Goal: Find contact information: Find contact information

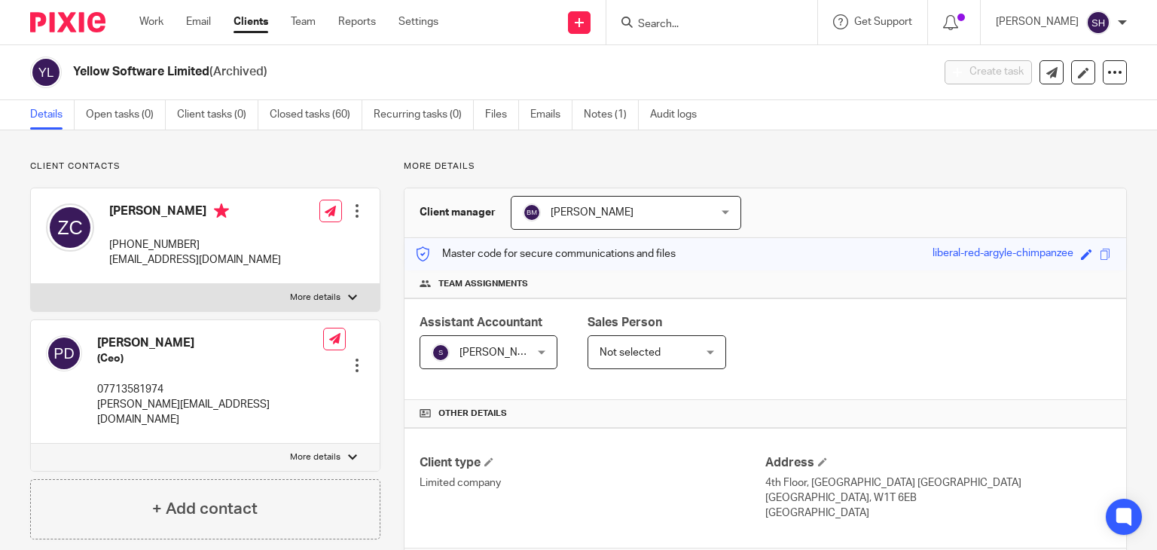
click at [676, 28] on input "Search" at bounding box center [704, 25] width 136 height 14
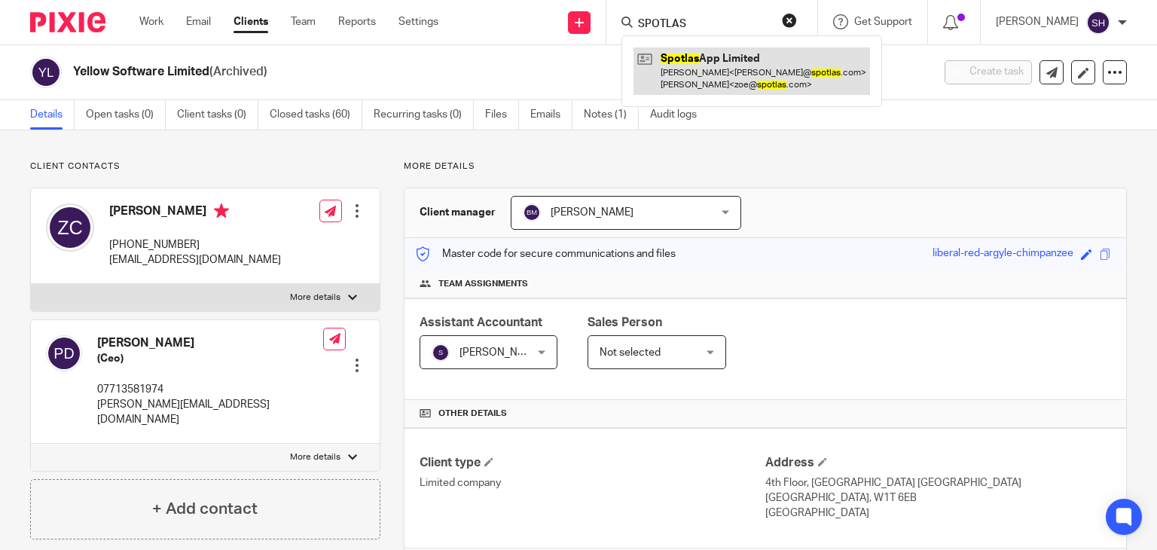
type input "SPOTLAS"
click at [715, 87] on link at bounding box center [751, 70] width 236 height 47
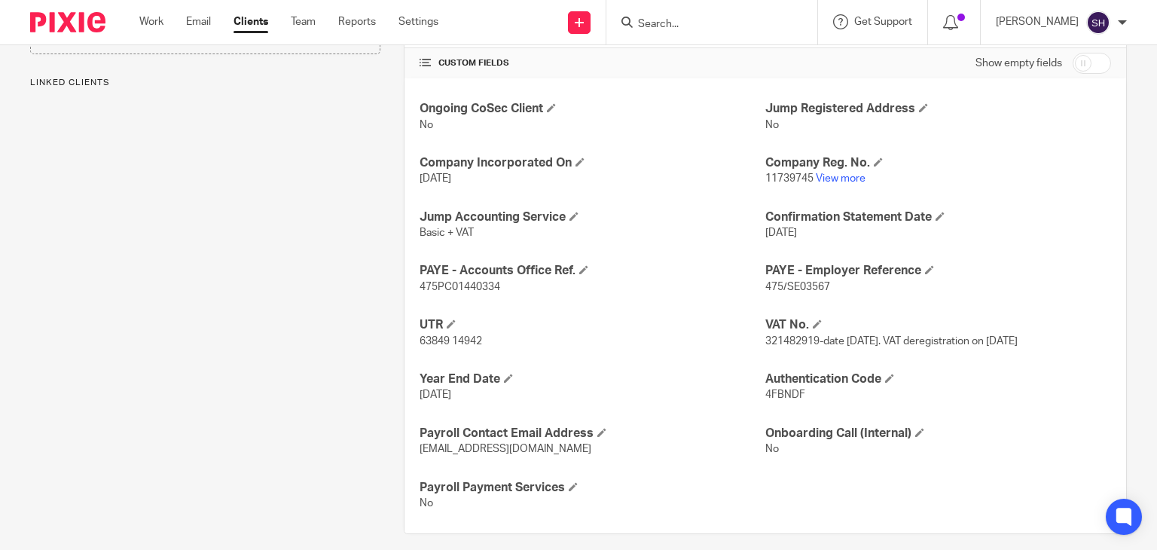
scroll to position [514, 0]
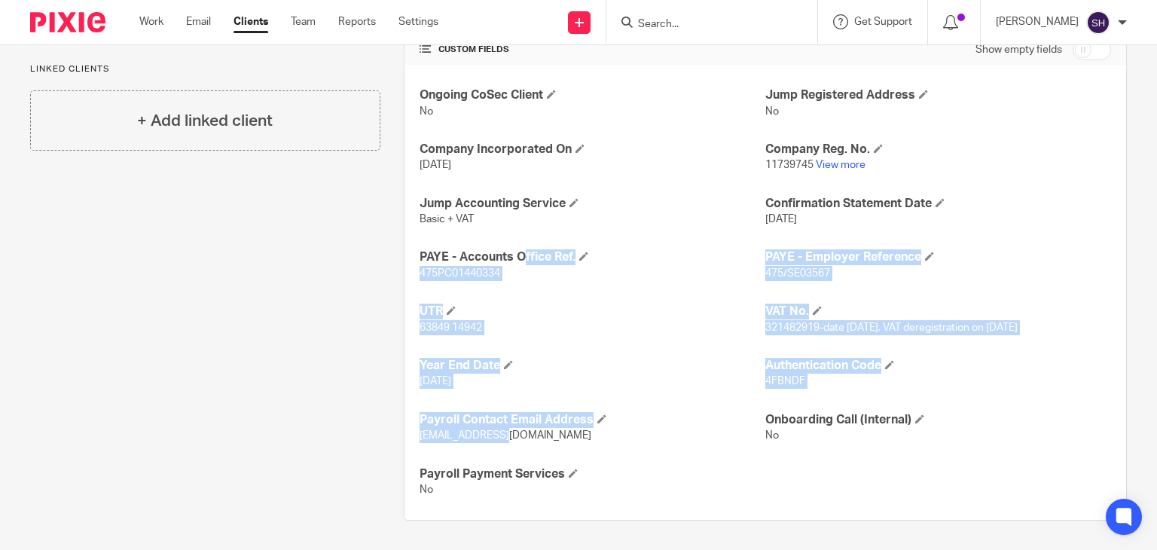
drag, startPoint x: 407, startPoint y: 239, endPoint x: 630, endPoint y: 438, distance: 298.2
click at [630, 438] on div "Ongoing CoSec Client No Jump Registered Address No Company Incorporated On 24 D…" at bounding box center [764, 292] width 721 height 455
copy div "PAYE - Accounts Office Ref. 475PC01440334 PAYE - Employer Reference 475/SE03567…"
click at [672, 360] on h4 "Year End Date" at bounding box center [592, 366] width 346 height 16
drag, startPoint x: 409, startPoint y: 248, endPoint x: 666, endPoint y: 429, distance: 314.4
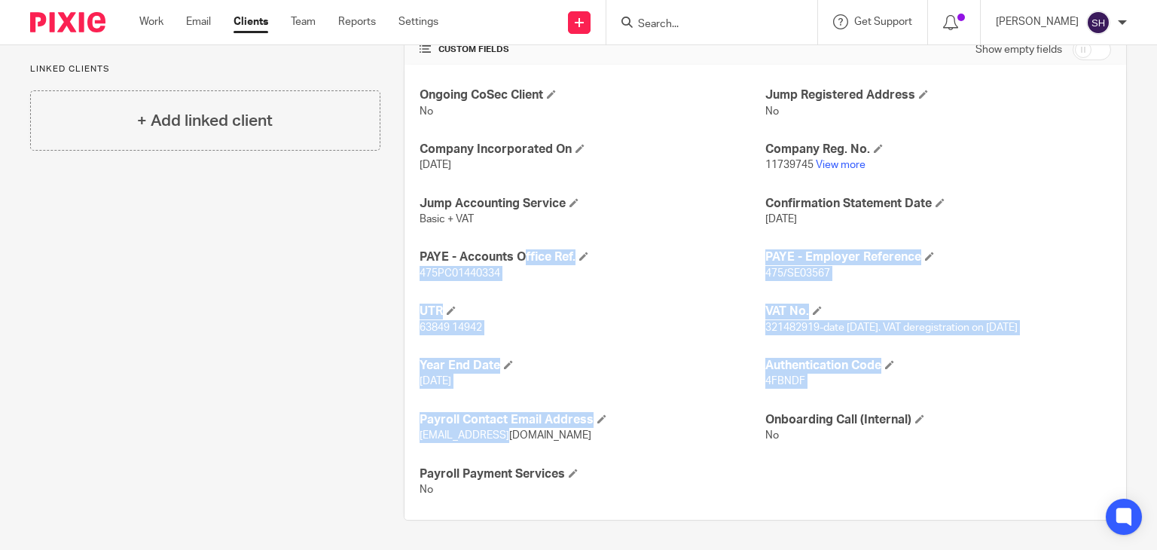
click at [666, 429] on div "Ongoing CoSec Client No Jump Registered Address No Company Incorporated On 24 D…" at bounding box center [764, 292] width 721 height 455
copy div "PAYE - Accounts Office Ref. 475PC01440334 PAYE - Employer Reference 475/SE03567…"
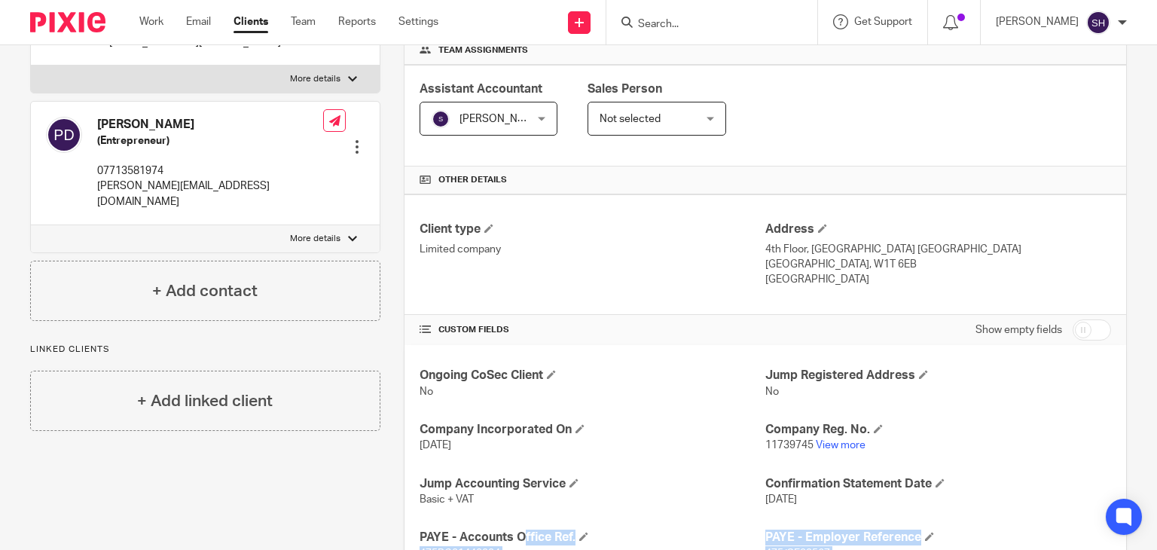
scroll to position [137, 0]
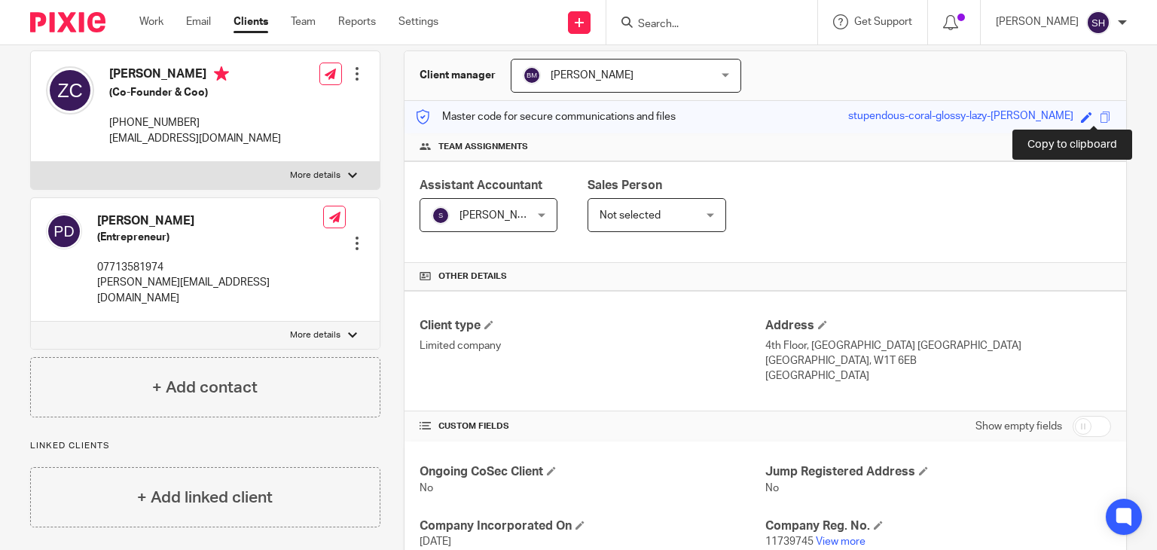
click at [1099, 114] on span at bounding box center [1104, 116] width 11 height 11
click at [675, 32] on div at bounding box center [711, 22] width 211 height 44
click at [648, 25] on input "Search" at bounding box center [704, 25] width 136 height 14
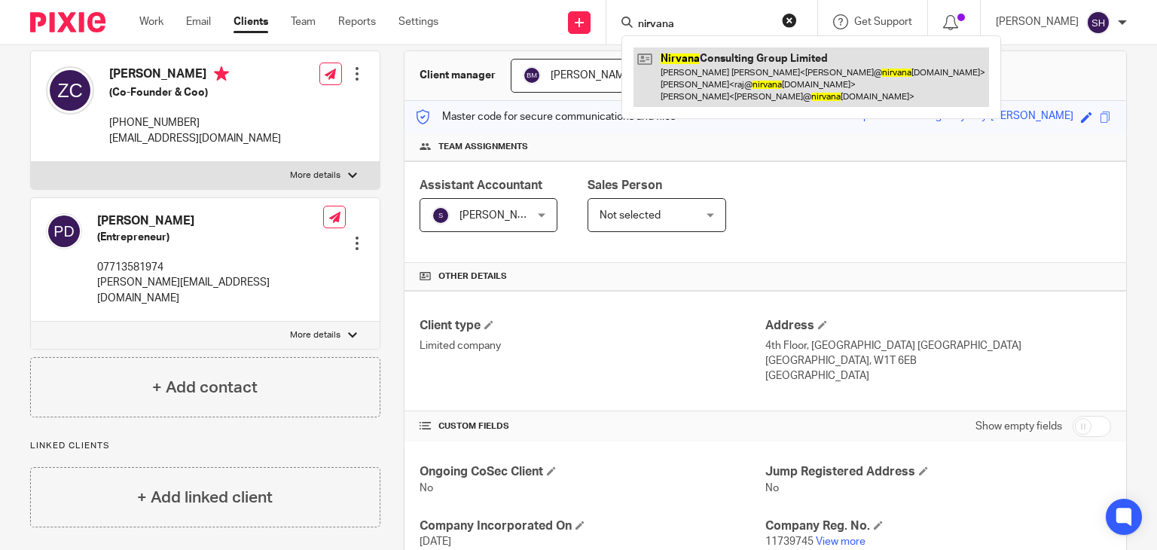
type input "nirvana"
click at [696, 73] on link at bounding box center [810, 76] width 355 height 59
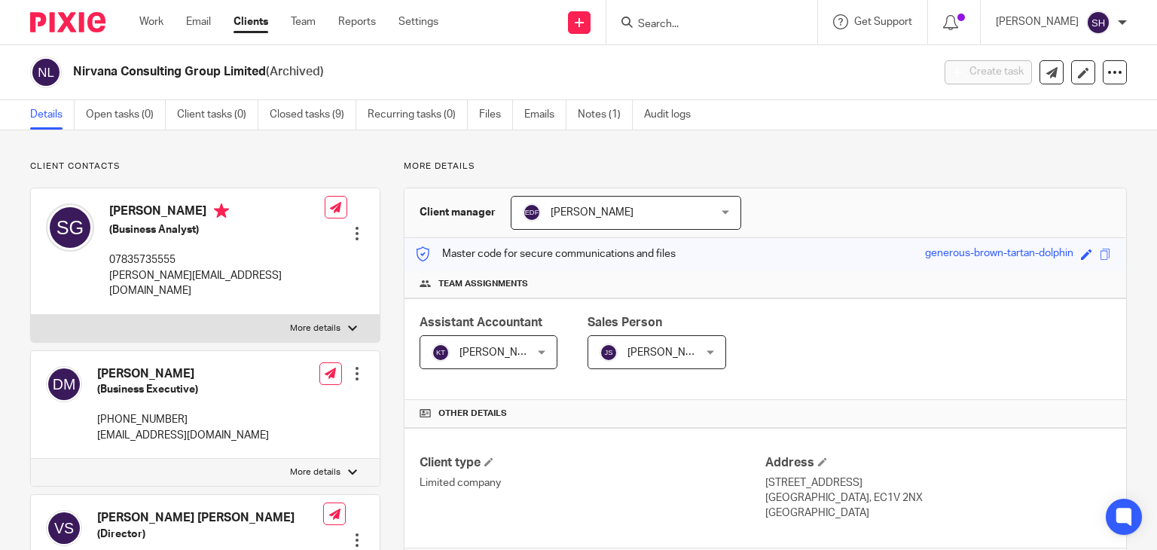
click at [108, 207] on div "[PERSON_NAME] (Business Analyst) 07835735555 [PERSON_NAME][EMAIL_ADDRESS][DOMAI…" at bounding box center [185, 251] width 279 height 110
drag, startPoint x: 105, startPoint y: 279, endPoint x: 248, endPoint y: 278, distance: 142.3
click at [248, 279] on div "[PERSON_NAME] (Business Analyst) 07835735555 [PERSON_NAME][EMAIL_ADDRESS][DOMAI…" at bounding box center [205, 251] width 349 height 126
copy p "[PERSON_NAME][EMAIL_ADDRESS][DOMAIN_NAME]"
click at [659, 26] on input "Search" at bounding box center [704, 25] width 136 height 14
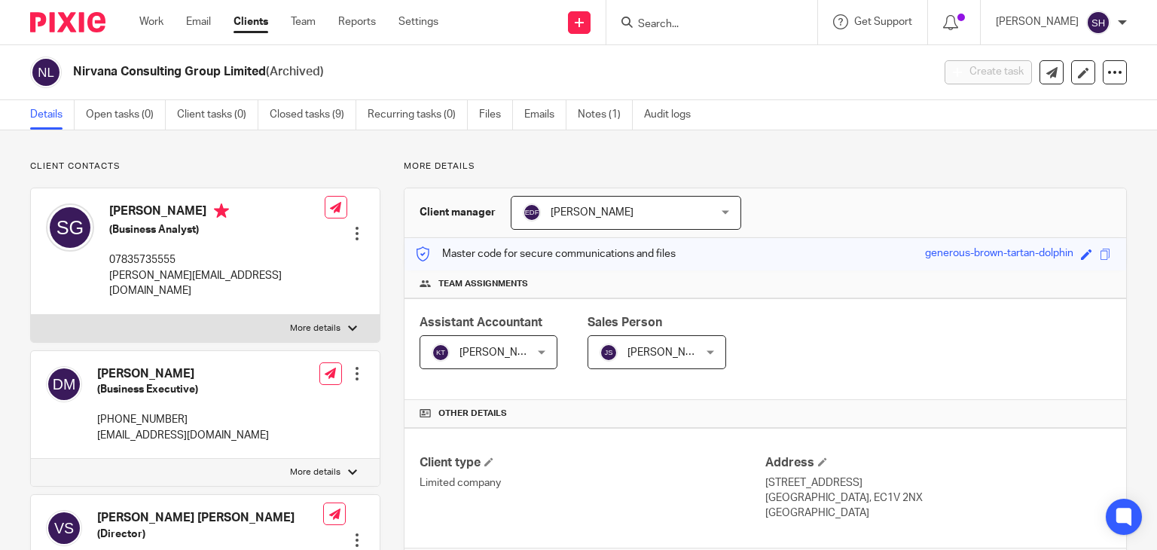
click at [657, 21] on input "Search" at bounding box center [704, 25] width 136 height 14
click at [698, 21] on input "Search" at bounding box center [704, 25] width 136 height 14
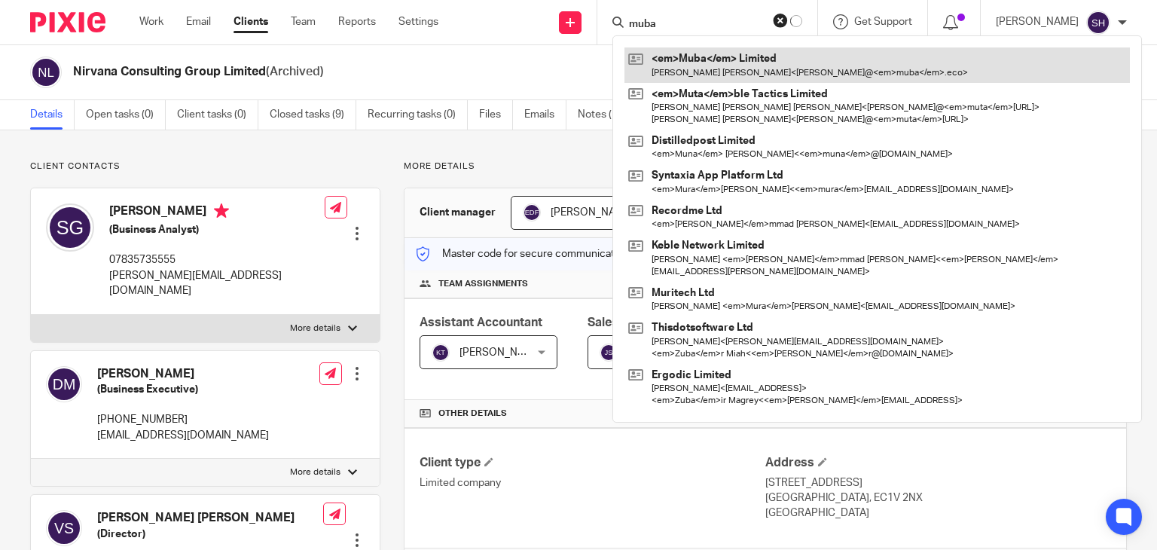
type input "muba"
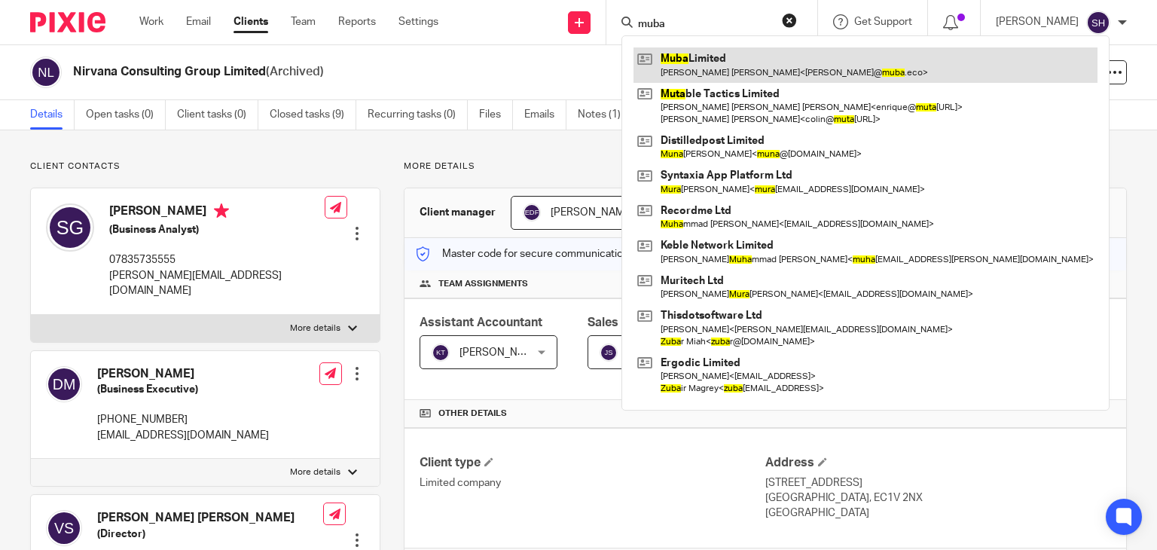
click at [723, 61] on link at bounding box center [865, 64] width 464 height 35
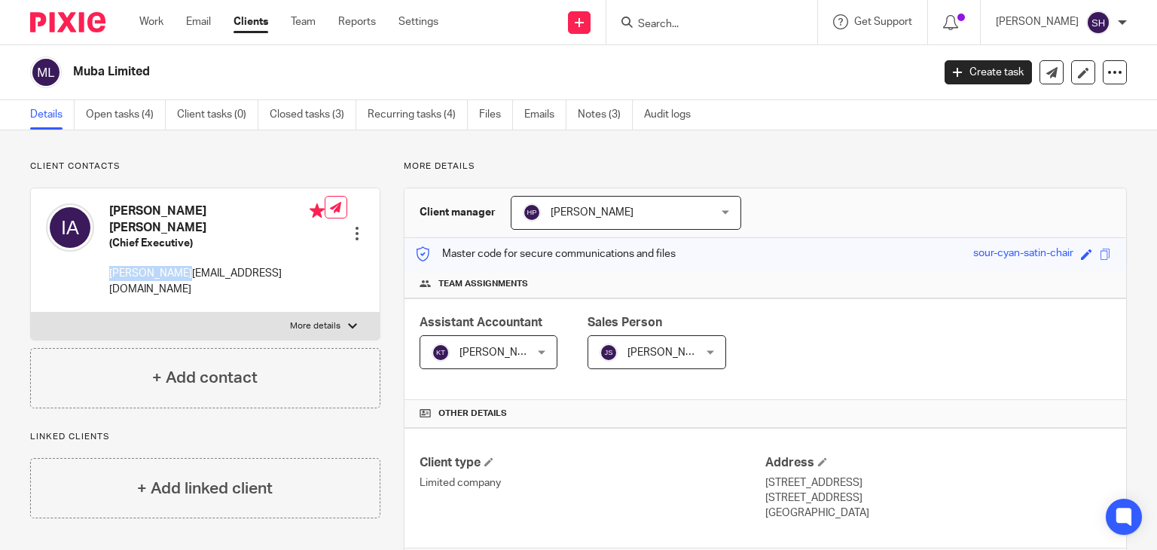
drag, startPoint x: 108, startPoint y: 252, endPoint x: 233, endPoint y: 258, distance: 125.9
click at [233, 258] on div "[PERSON_NAME] [PERSON_NAME] (Chief Executive) [PERSON_NAME][EMAIL_ADDRESS][DOMA…" at bounding box center [185, 250] width 279 height 108
copy p "neil@muba.eco"
click at [651, 25] on input "Search" at bounding box center [704, 25] width 136 height 14
type input "oomph"
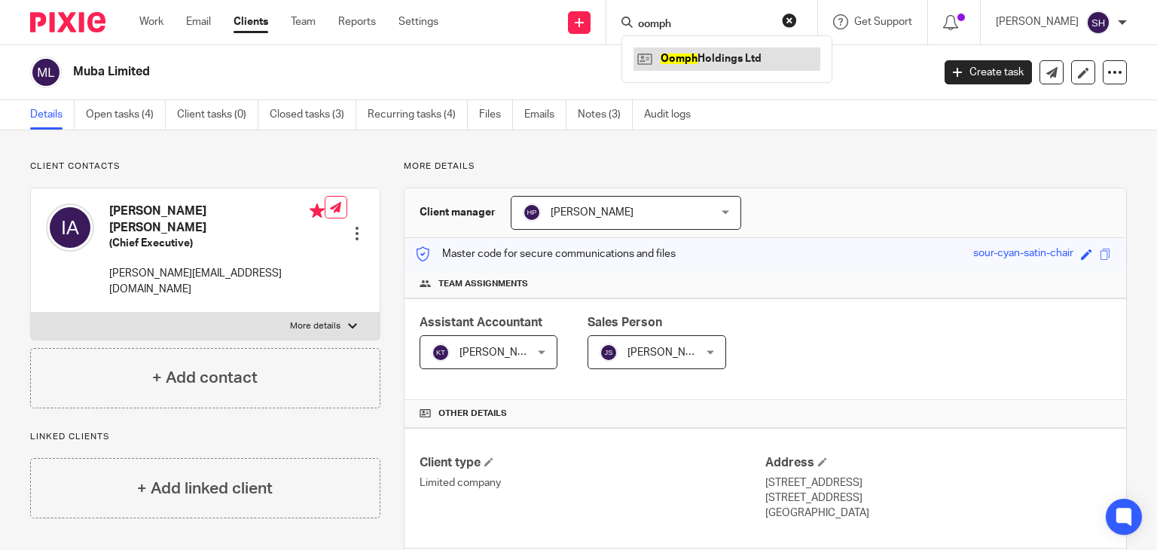
click at [690, 54] on link at bounding box center [726, 58] width 187 height 23
click at [690, 55] on link at bounding box center [726, 58] width 187 height 23
click at [690, 53] on link at bounding box center [726, 58] width 187 height 23
